Goal: Check status: Verify the current state of an ongoing process or item

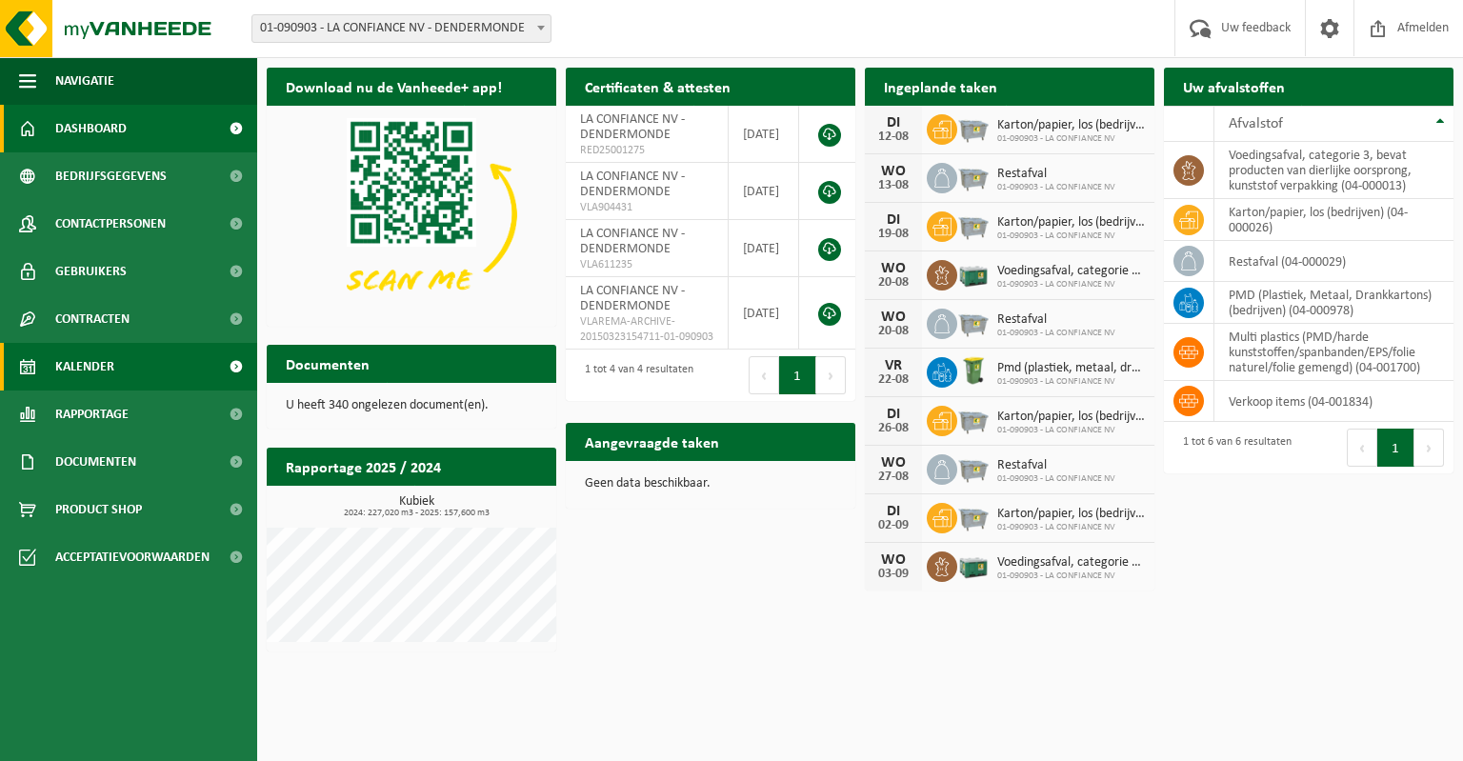
click at [126, 357] on link "Kalender" at bounding box center [128, 367] width 257 height 48
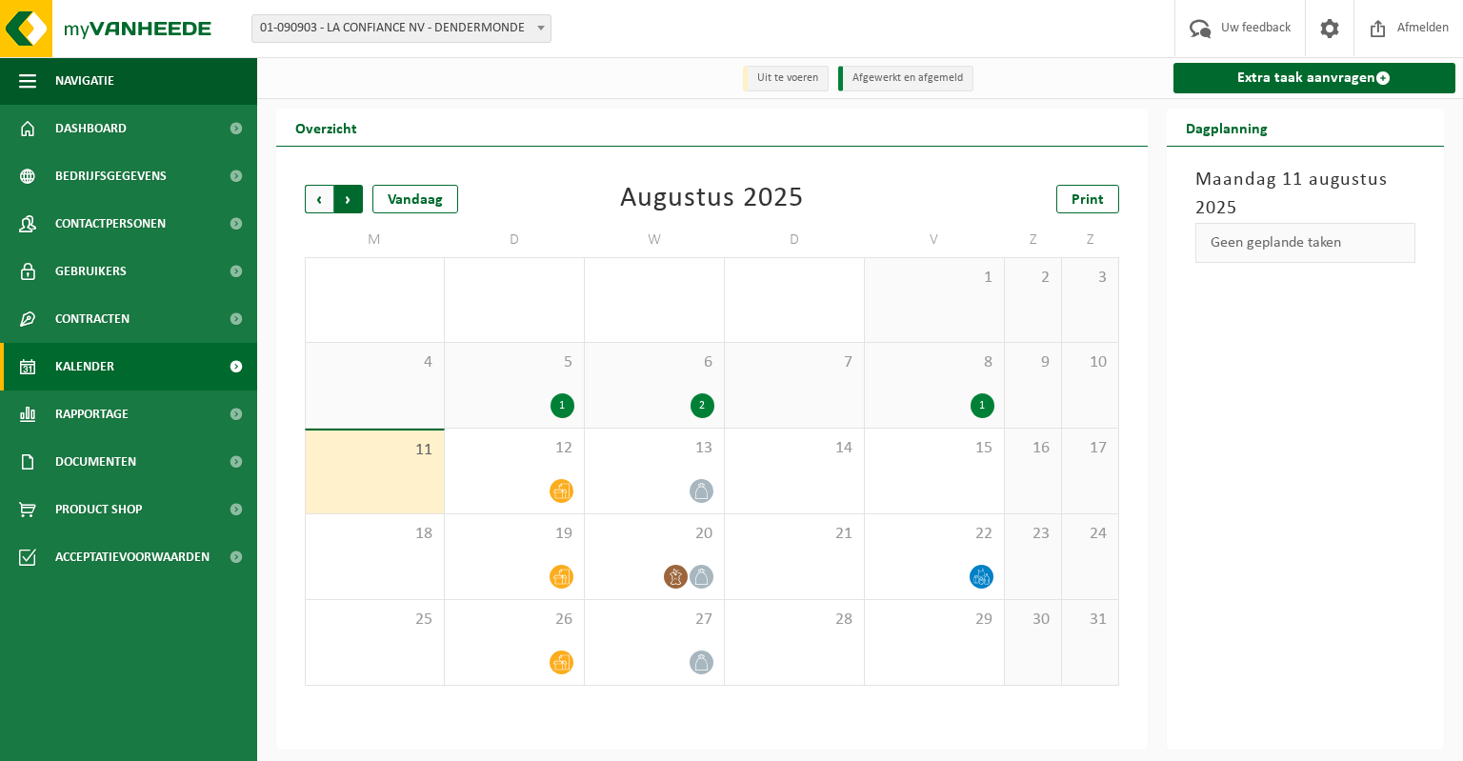
click at [309, 188] on span "Vorige" at bounding box center [319, 199] width 29 height 29
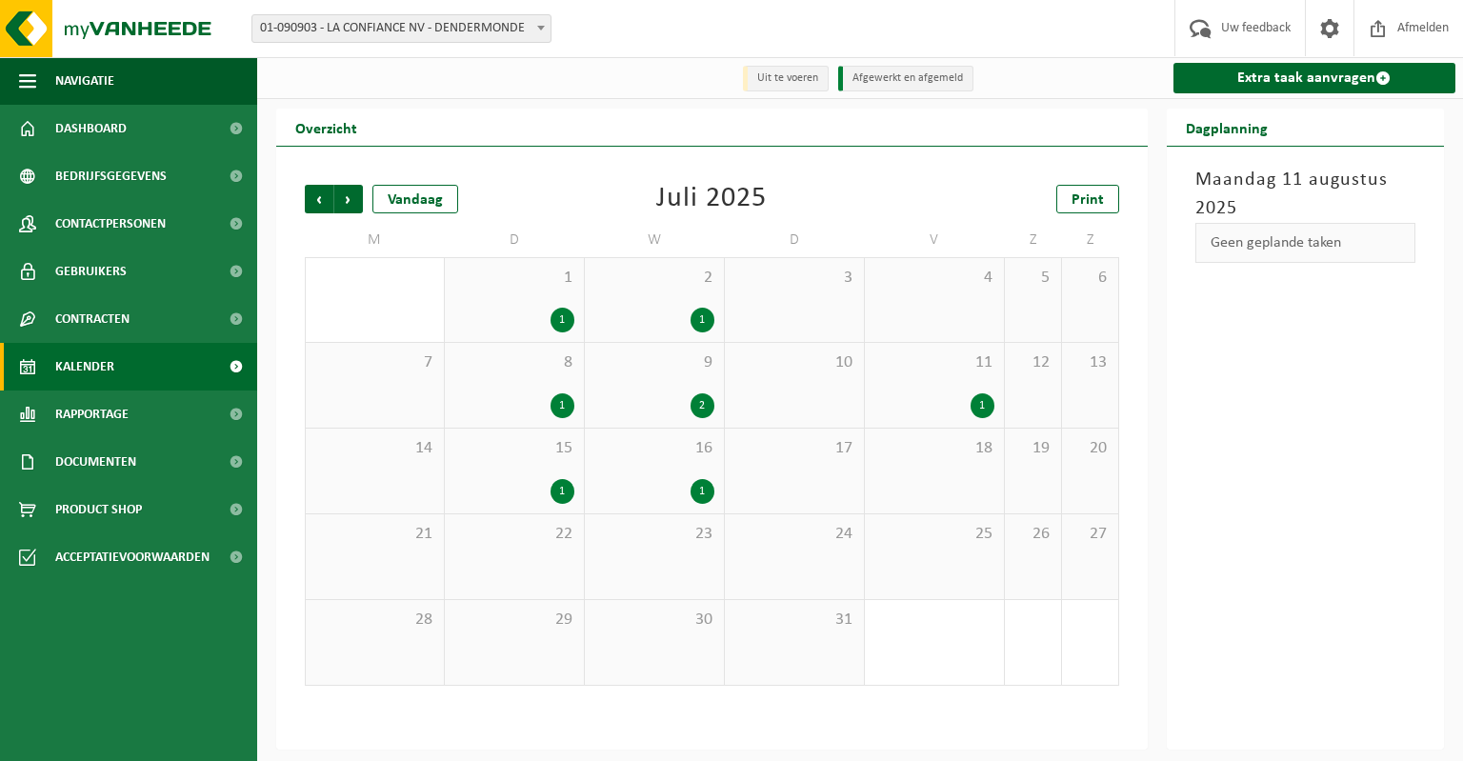
click at [667, 319] on div "1" at bounding box center [654, 320] width 120 height 25
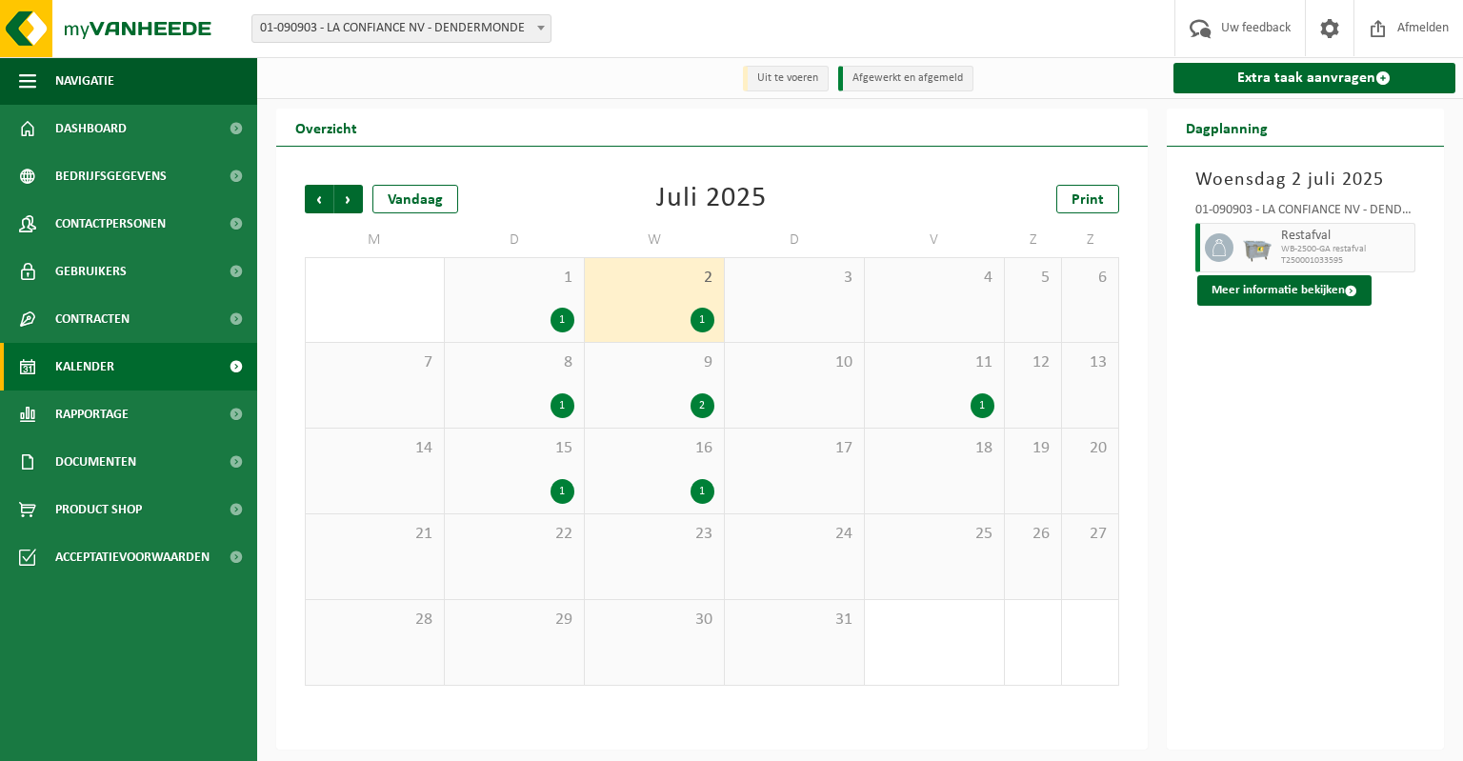
click at [654, 420] on div "9 2" at bounding box center [654, 385] width 139 height 85
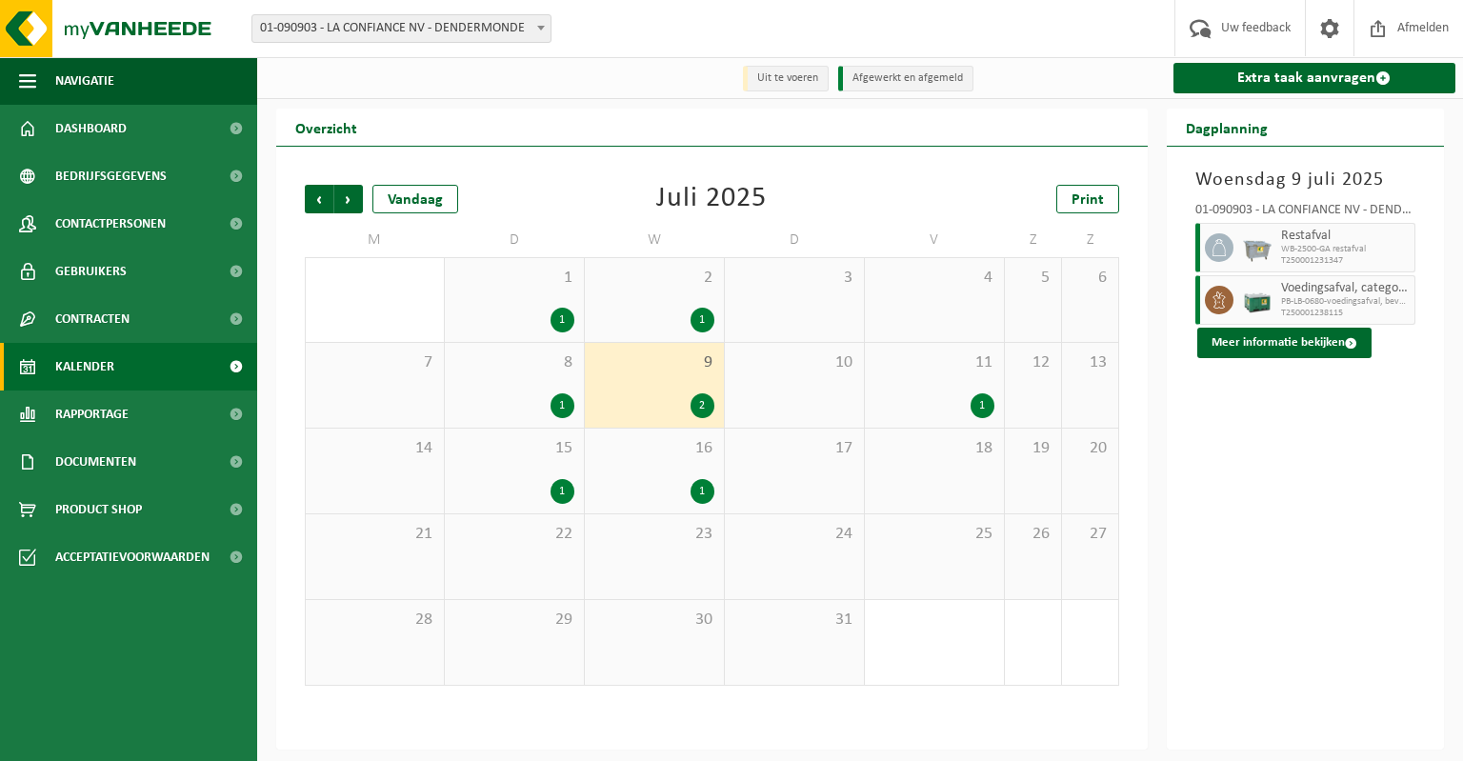
click at [653, 471] on div "16 1" at bounding box center [654, 470] width 139 height 85
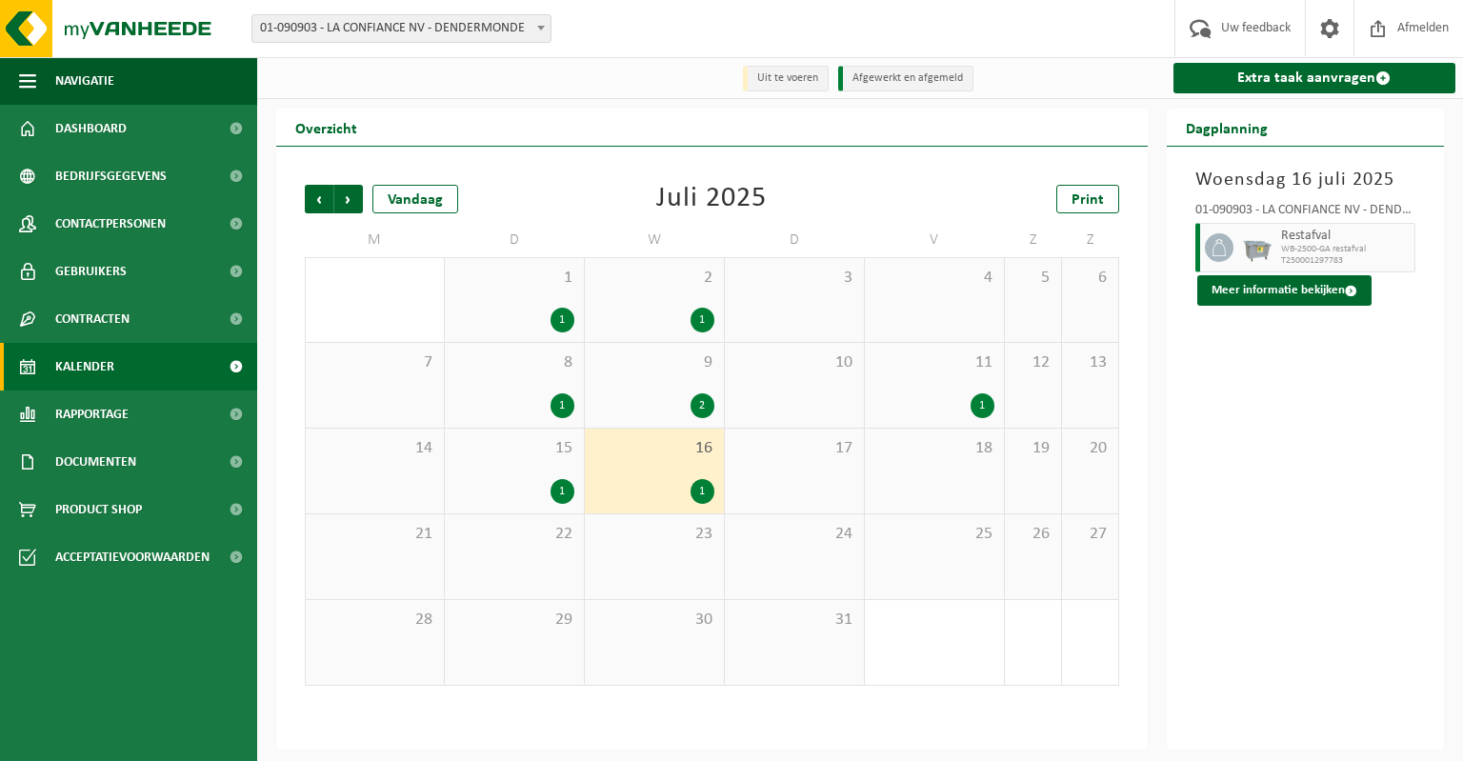
click at [520, 283] on span "1" at bounding box center [514, 278] width 120 height 21
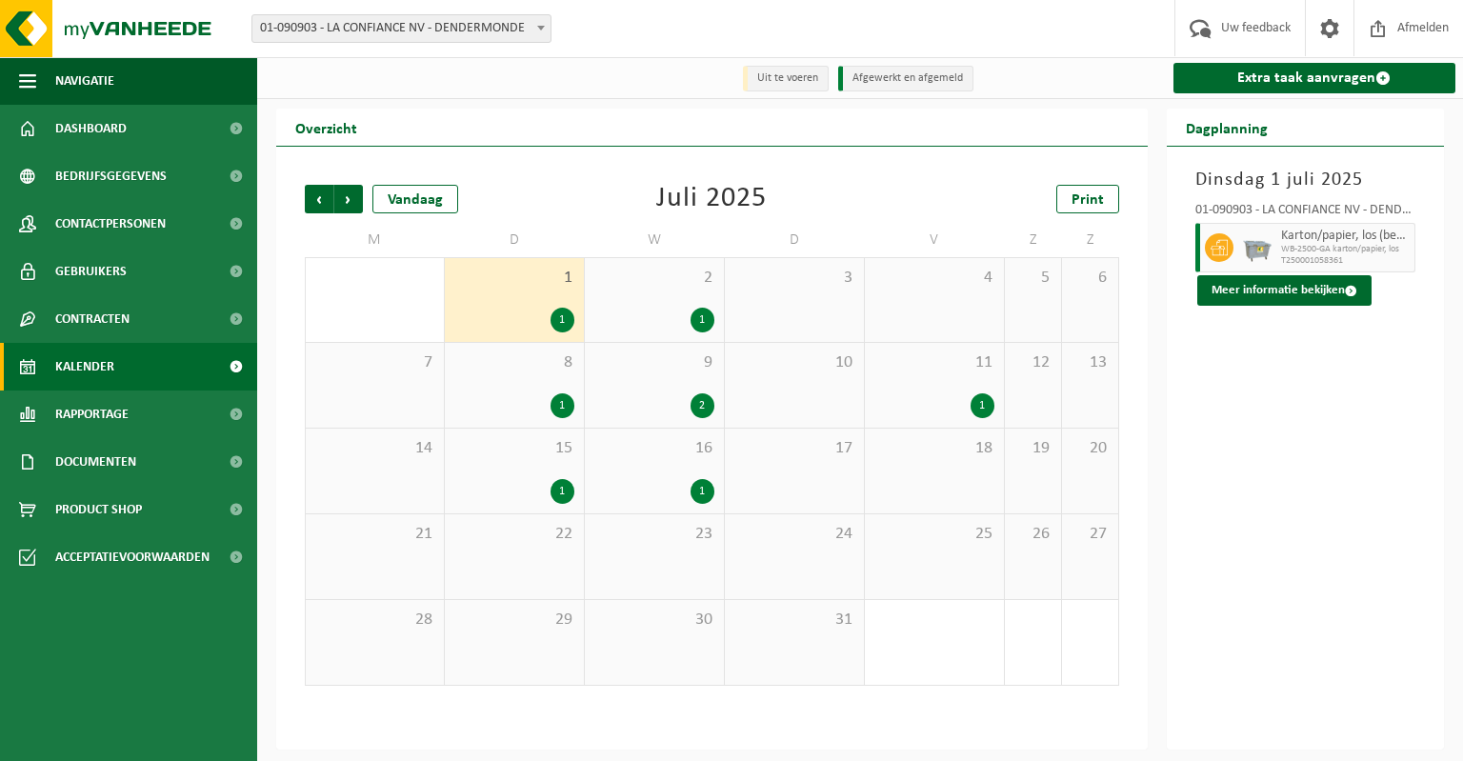
click at [510, 365] on span "8" at bounding box center [514, 362] width 120 height 21
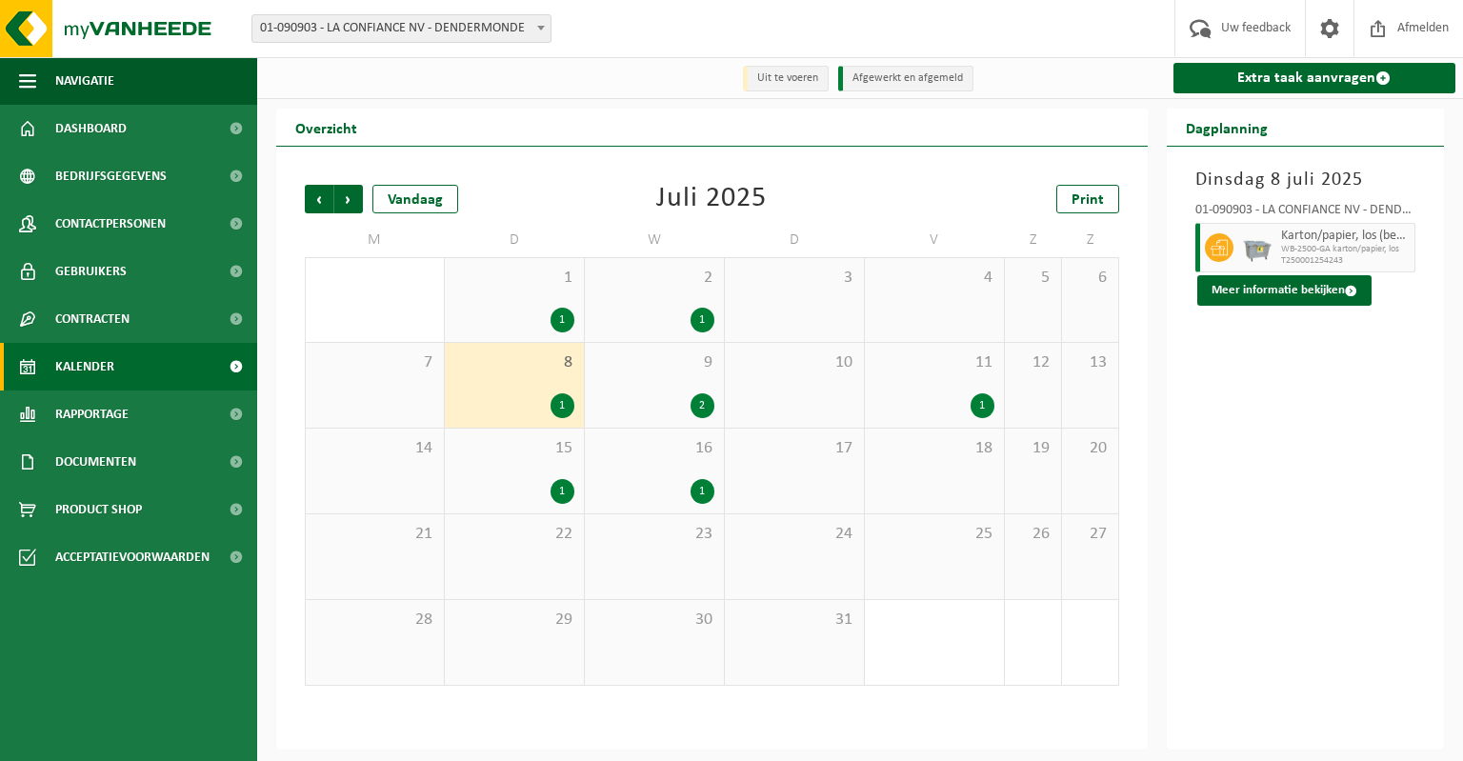
click at [500, 478] on div "15 1" at bounding box center [514, 470] width 139 height 85
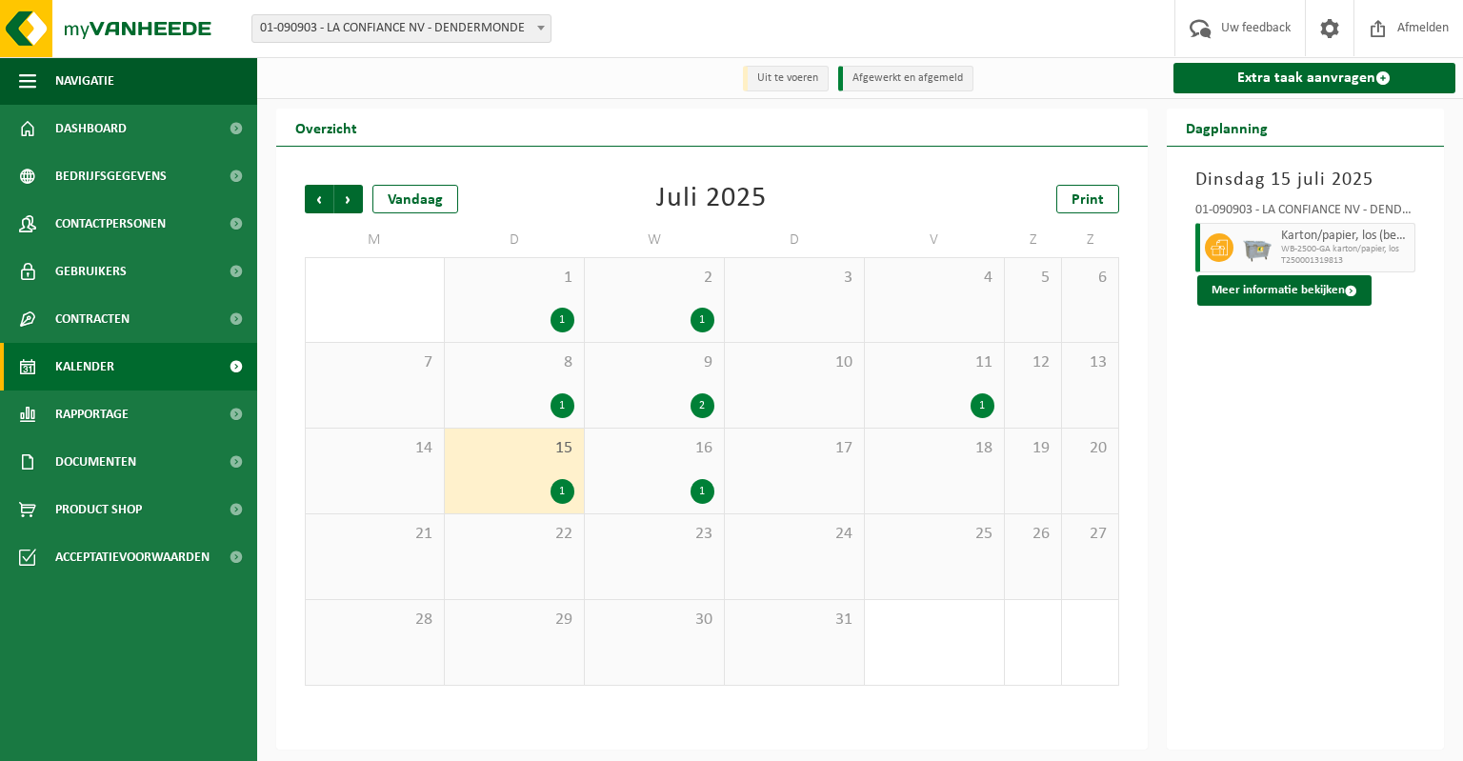
click at [638, 386] on div "9 2" at bounding box center [654, 385] width 139 height 85
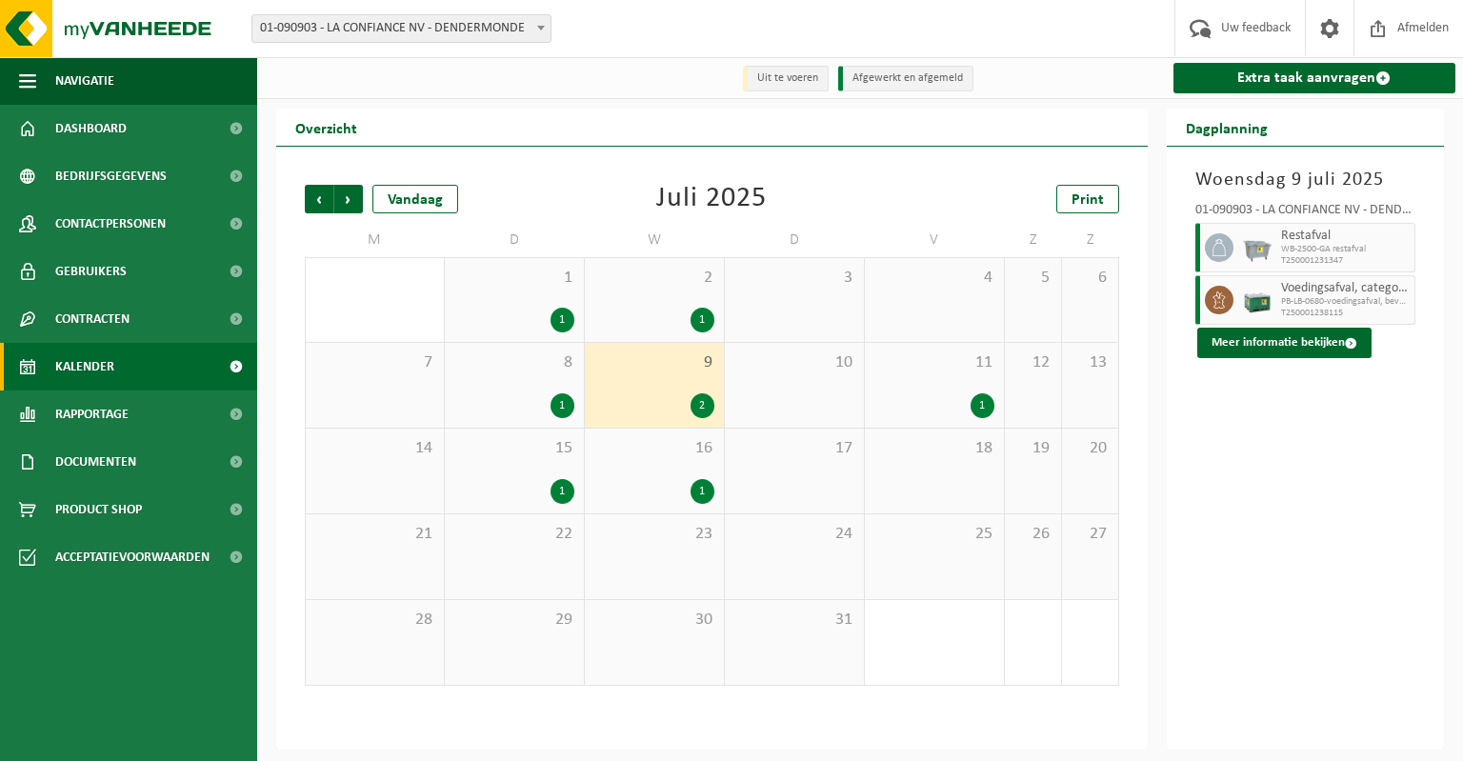
click at [956, 407] on div "1" at bounding box center [934, 405] width 120 height 25
